Goal: Task Accomplishment & Management: Manage account settings

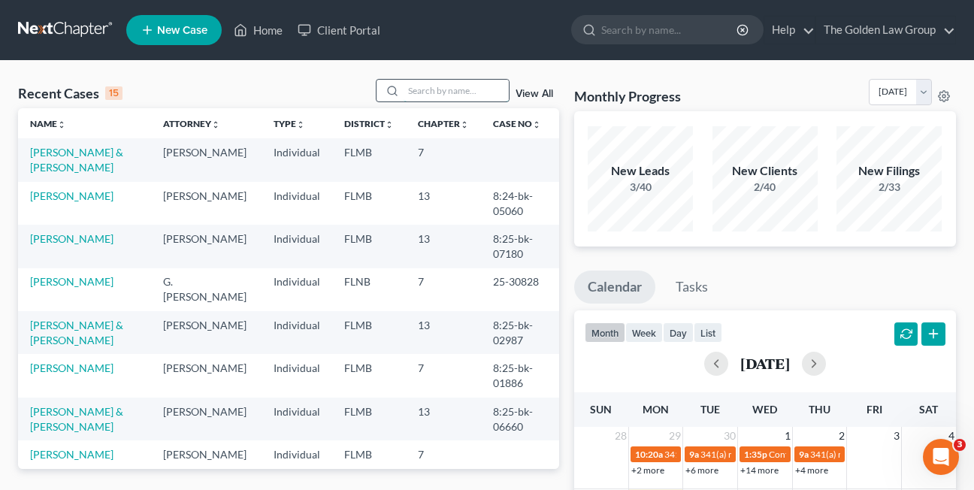
click at [410, 95] on input "search" at bounding box center [456, 91] width 105 height 22
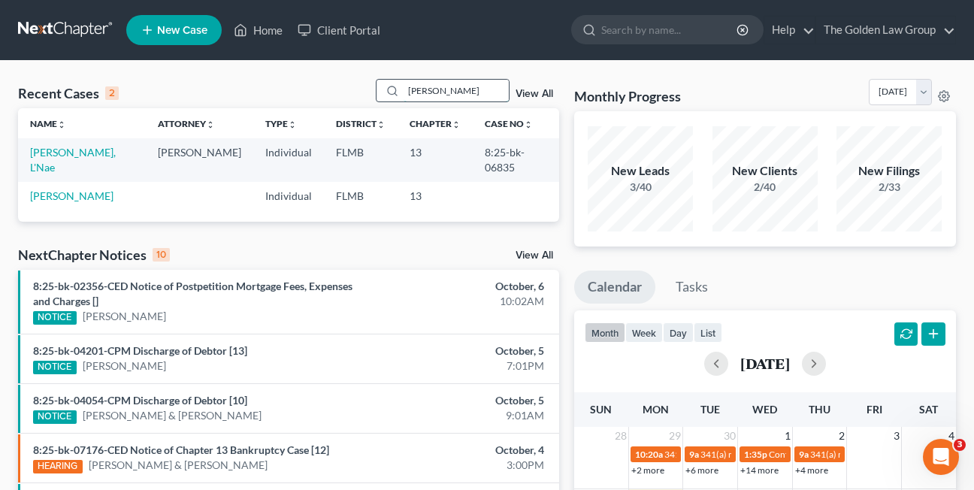
type input "patterson"
click at [65, 151] on link "Patterson, L'Nae" at bounding box center [73, 160] width 86 height 28
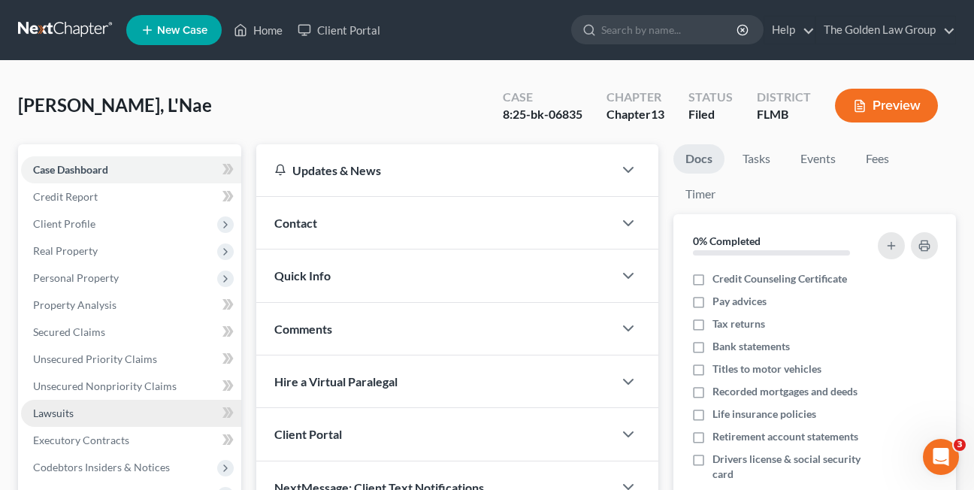
scroll to position [75, 0]
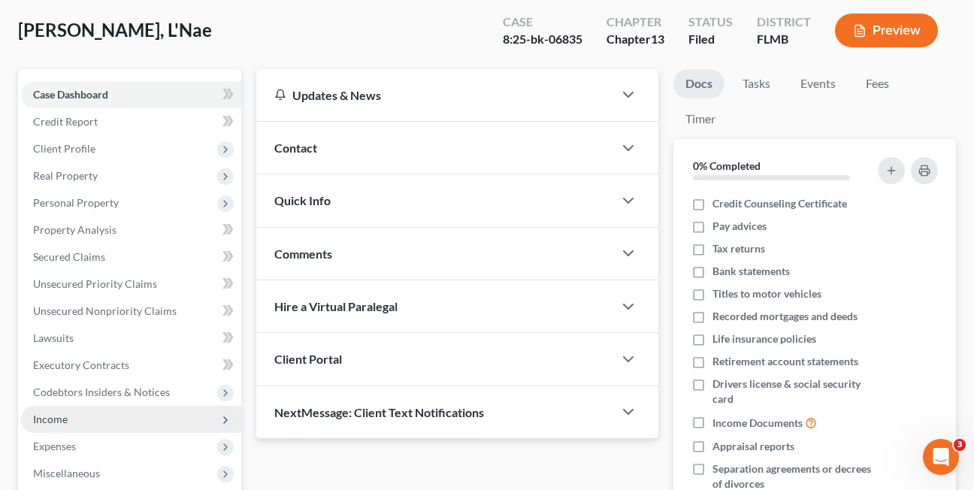
click at [47, 422] on span "Income" at bounding box center [50, 419] width 35 height 13
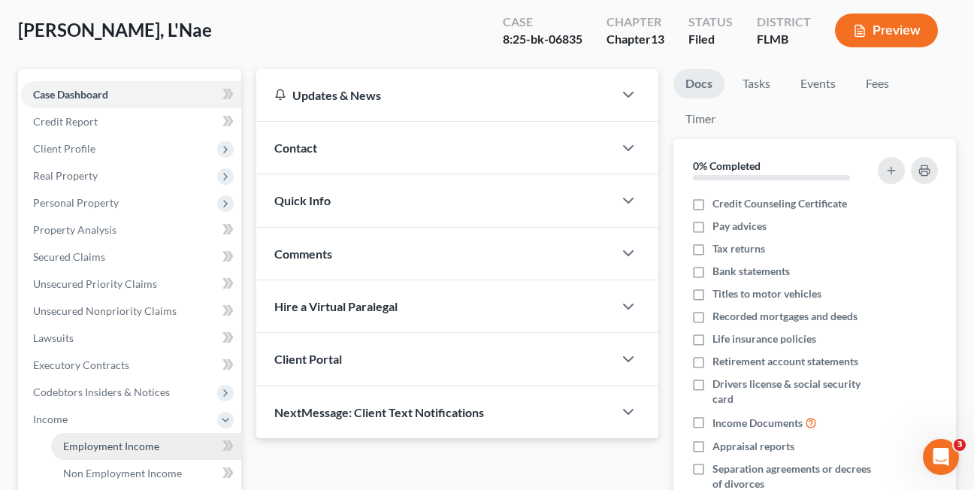
click at [82, 440] on span "Employment Income" at bounding box center [111, 446] width 96 height 13
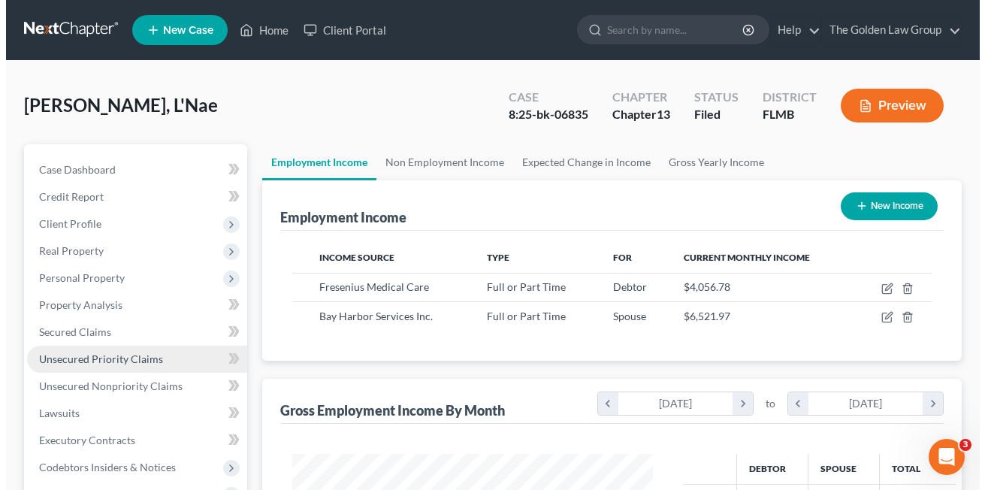
scroll to position [270, 391]
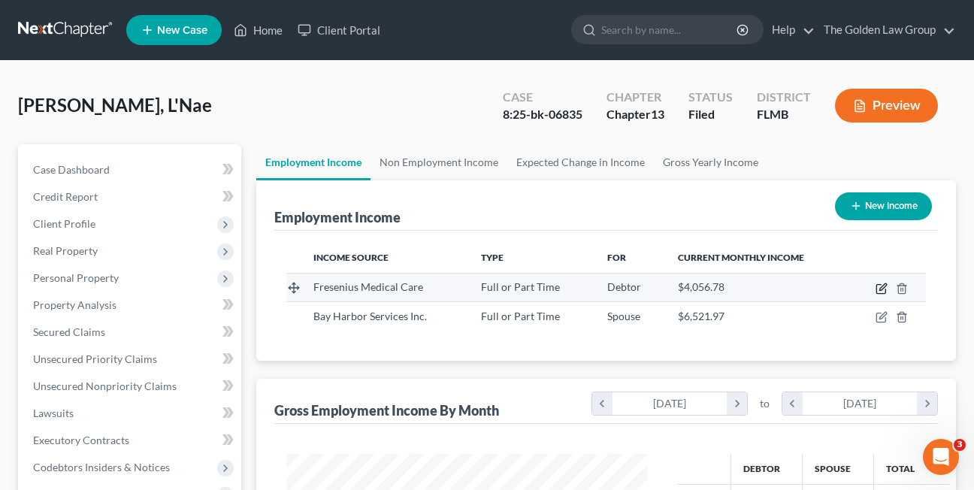
click at [877, 289] on icon "button" at bounding box center [880, 289] width 9 height 9
select select "0"
select select "9"
select select "2"
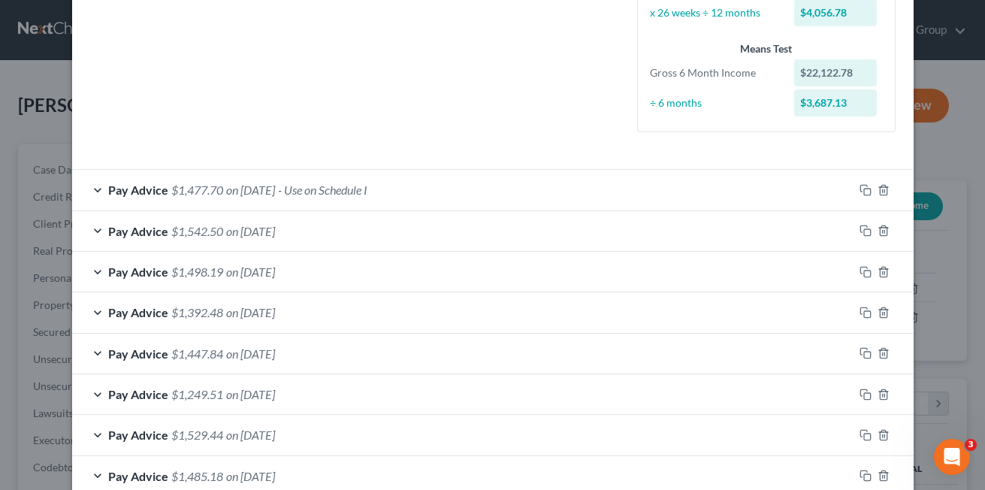
scroll to position [364, 0]
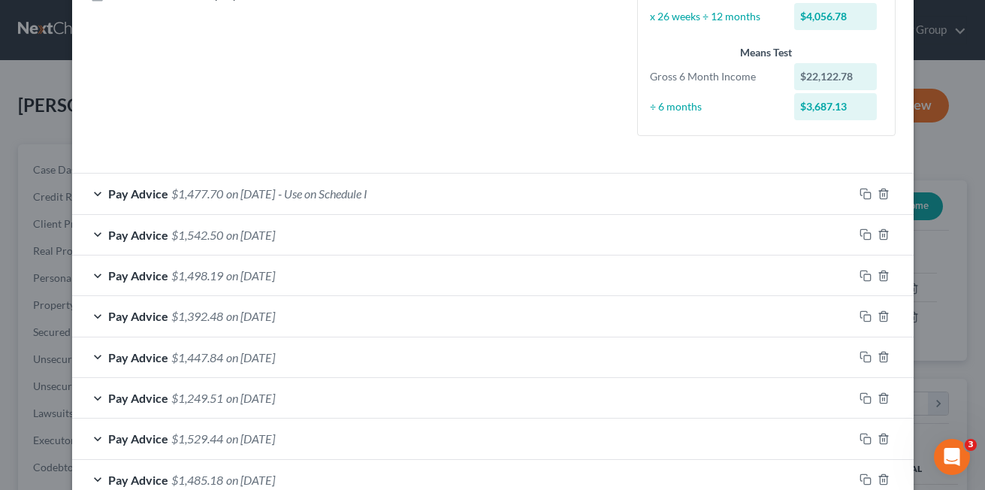
drag, startPoint x: 273, startPoint y: 92, endPoint x: 289, endPoint y: 81, distance: 19.0
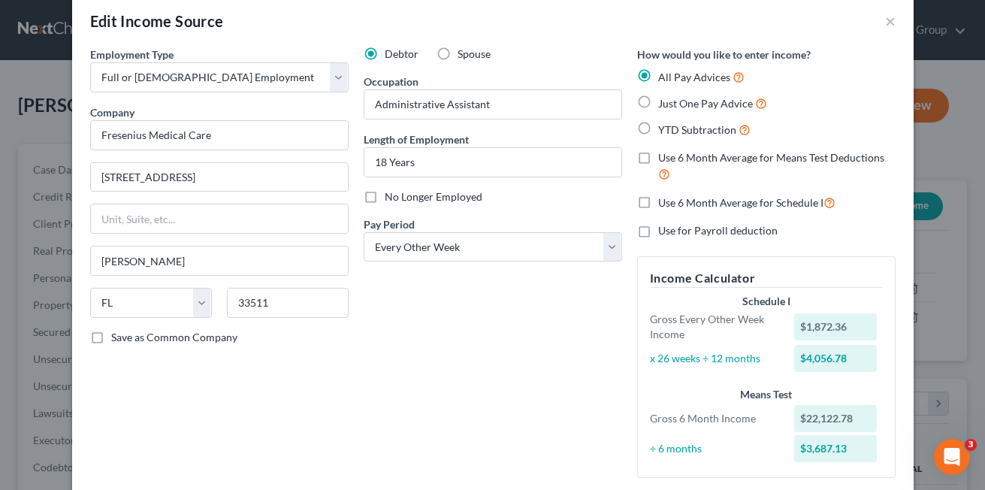
scroll to position [14, 0]
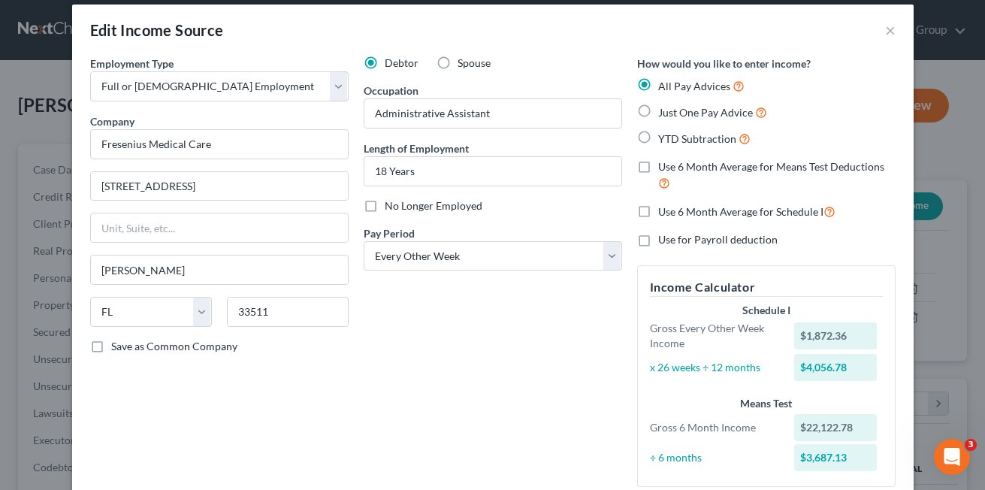
click at [337, 407] on div "Employment Type * Select Full or Part Time Employment Self Employment Company *…" at bounding box center [220, 277] width 274 height 443
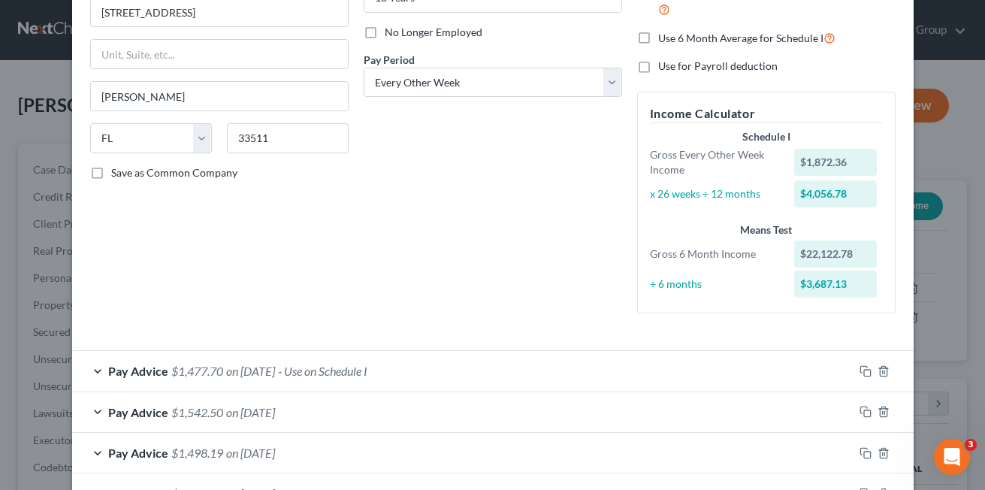
scroll to position [191, 0]
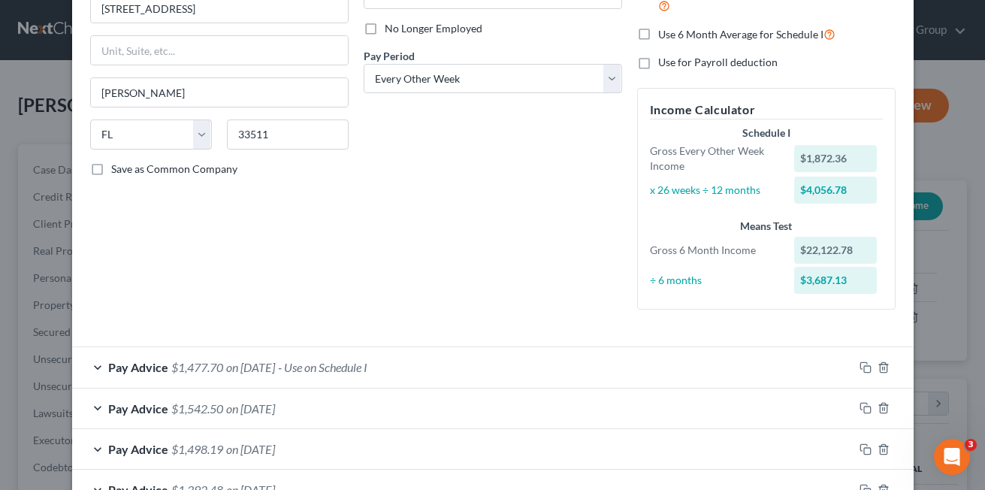
click at [312, 262] on div "Employment Type * Select Full or Part Time Employment Self Employment Company *…" at bounding box center [220, 99] width 274 height 443
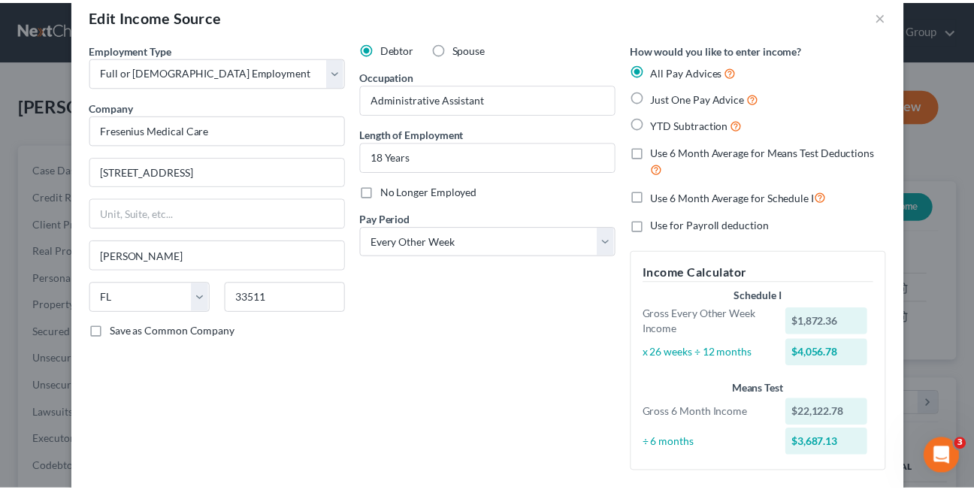
scroll to position [0, 0]
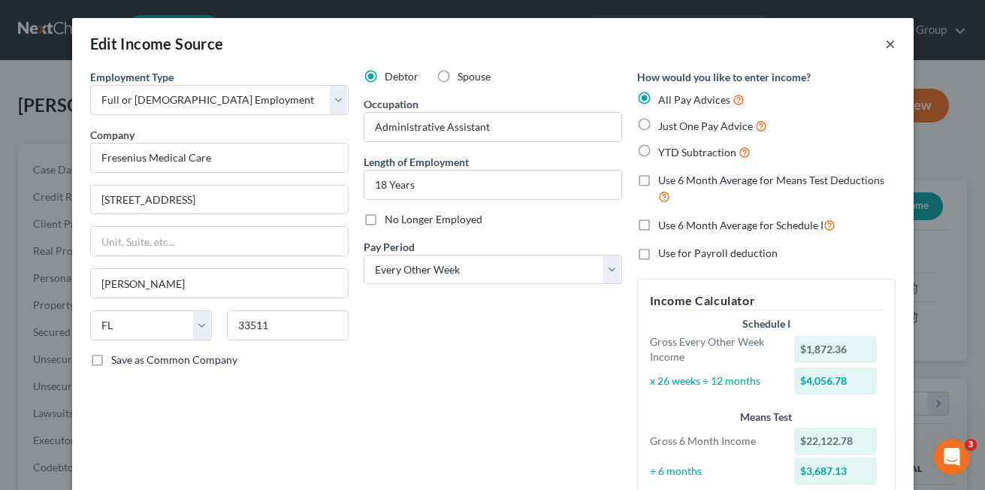
click at [885, 44] on button "×" at bounding box center [890, 44] width 11 height 18
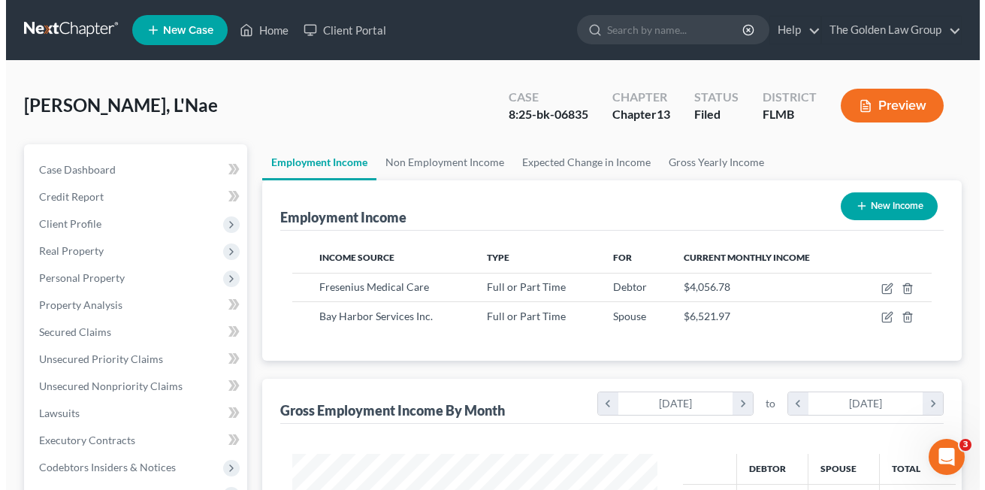
scroll to position [751234, 751112]
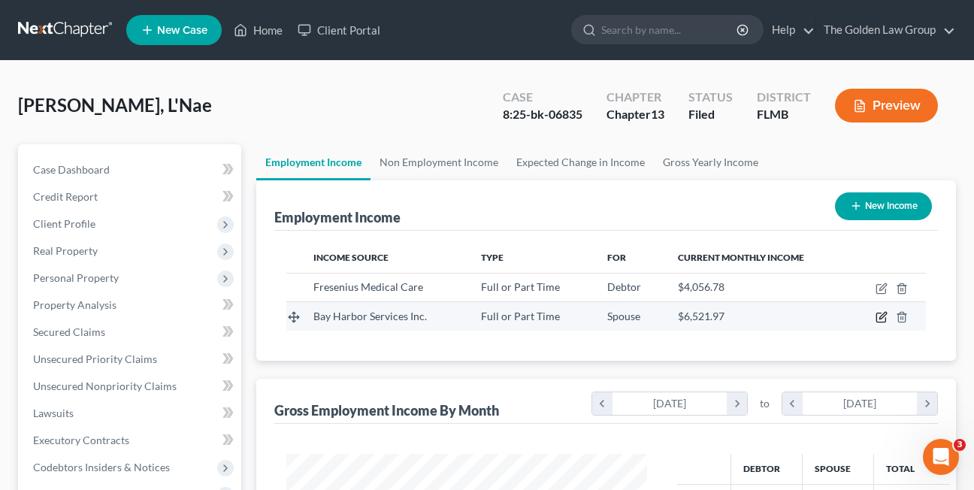
click at [878, 319] on icon "button" at bounding box center [882, 317] width 12 height 12
select select "0"
select select "9"
select select "3"
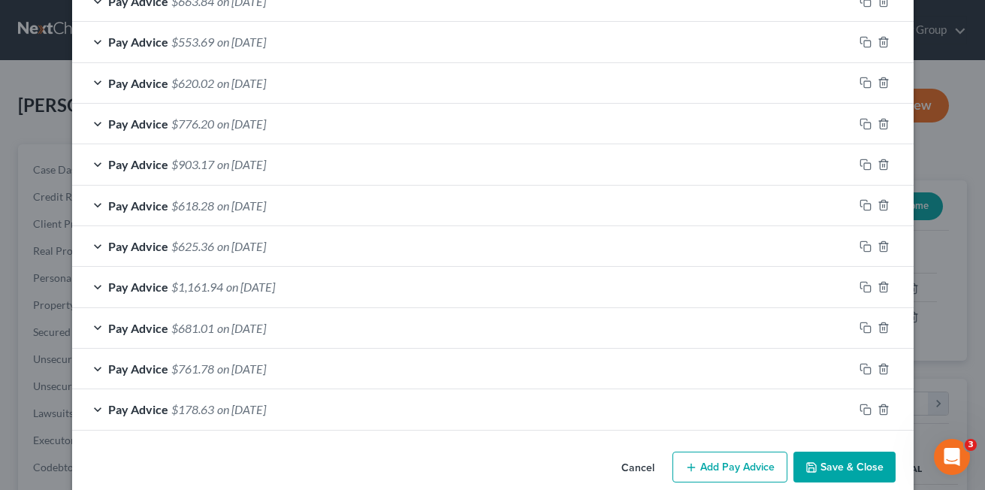
scroll to position [1189, 0]
